Goal: Use online tool/utility: Utilize a website feature to perform a specific function

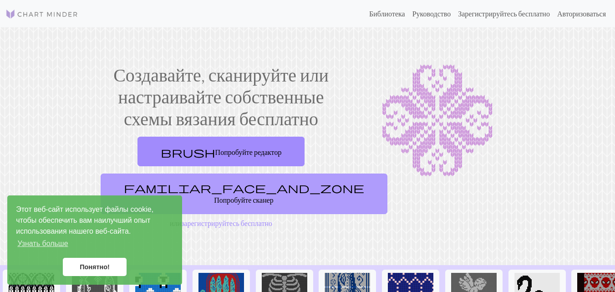
click at [257, 198] on link "familiar_face_and_zone Попробуйте сканер" at bounding box center [244, 193] width 287 height 41
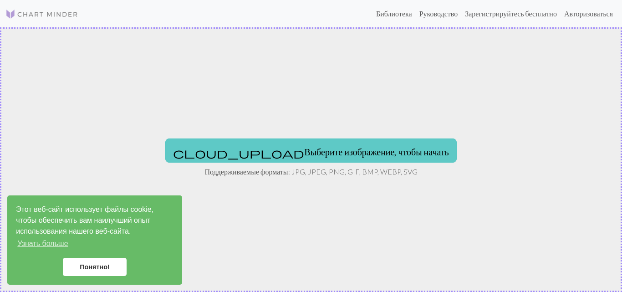
click at [304, 153] on font "Выберите изображение, чтобы начать" at bounding box center [376, 151] width 144 height 11
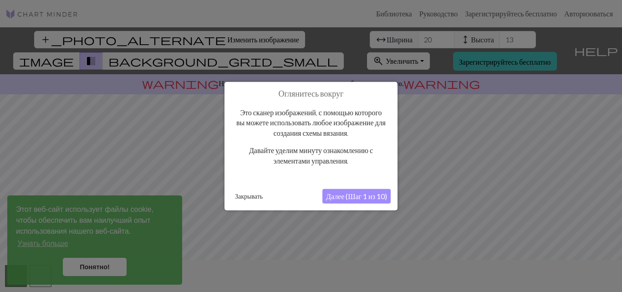
click at [343, 194] on font "Далее (Шаг 1 из 10)" at bounding box center [356, 196] width 61 height 9
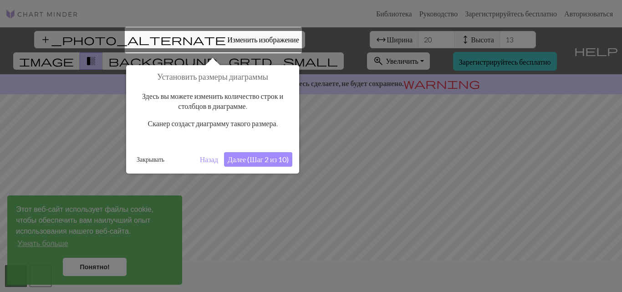
click at [263, 162] on font "Далее (Шаг 2 из 10)" at bounding box center [258, 159] width 61 height 9
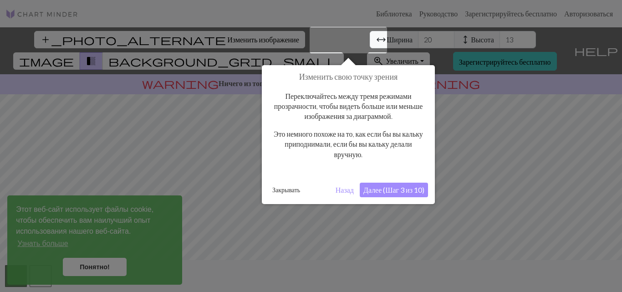
click at [420, 183] on button "Далее (Шаг 3 из 10)" at bounding box center [394, 190] width 68 height 15
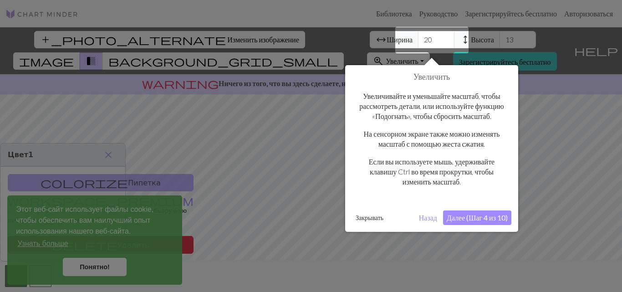
click at [459, 222] on font "Далее (Шаг 4 из 10)" at bounding box center [477, 217] width 61 height 9
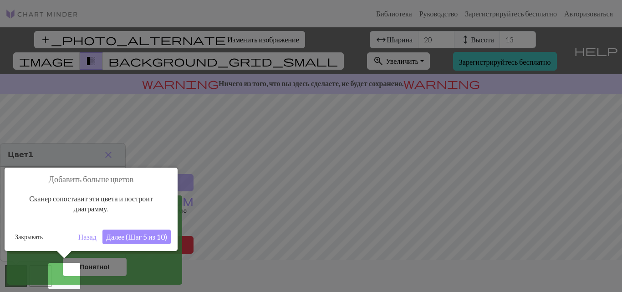
click at [162, 239] on font "Далее (Шаг 5 из 10)" at bounding box center [136, 236] width 61 height 9
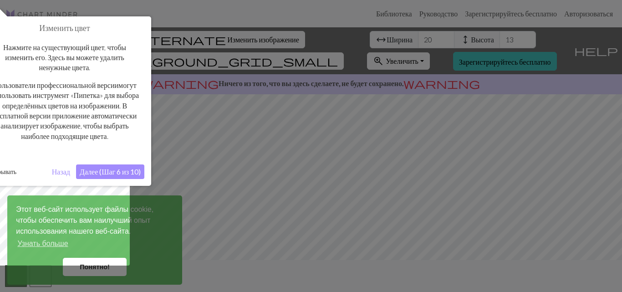
click at [138, 176] on font "Далее (Шаг 6 из 10)" at bounding box center [110, 171] width 61 height 9
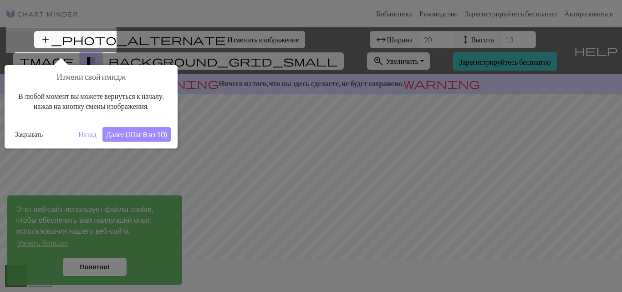
click at [144, 137] on font "Далее (Шаг 8 из 10)" at bounding box center [136, 134] width 61 height 9
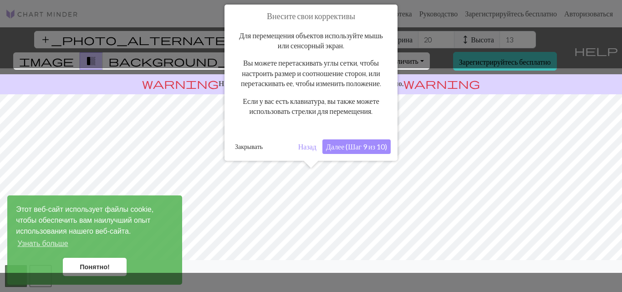
click at [361, 151] on font "Далее (Шаг 9 из 10)" at bounding box center [356, 146] width 61 height 9
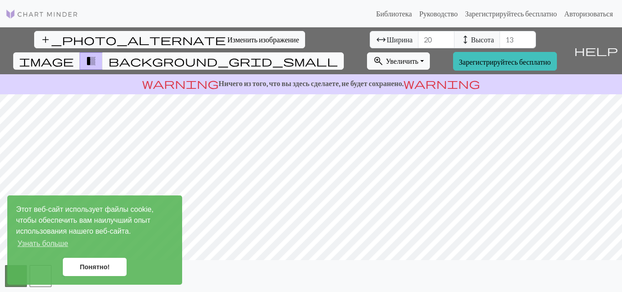
click at [338, 55] on span "background_grid_small" at bounding box center [222, 61] width 229 height 13
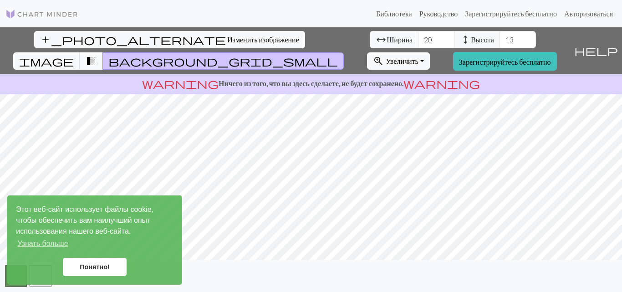
click at [103, 52] on button "transition_fade" at bounding box center [91, 60] width 23 height 17
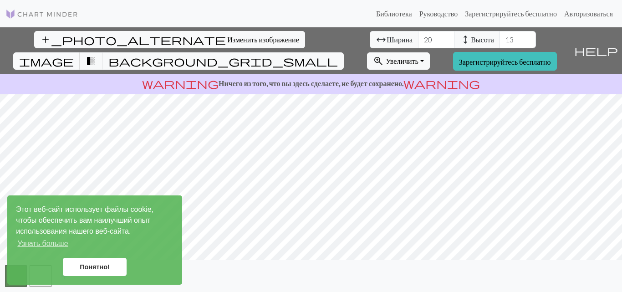
click at [74, 55] on span "image" at bounding box center [46, 61] width 55 height 13
click at [87, 264] on font "Понятно!" at bounding box center [95, 266] width 30 height 7
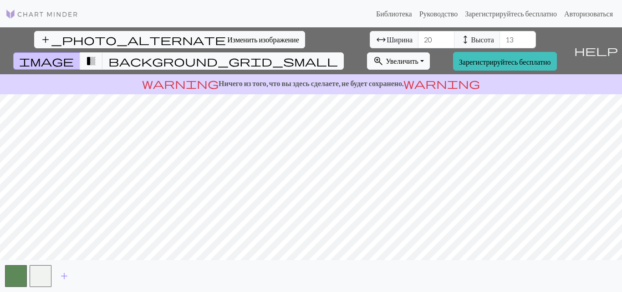
click at [300, 285] on div "add_photo_alternate Изменить изображение arrow_range Ширина 20 height Высота 13…" at bounding box center [311, 159] width 622 height 264
click at [97, 55] on span "transition_fade" at bounding box center [91, 61] width 11 height 13
